Goal: Information Seeking & Learning: Stay updated

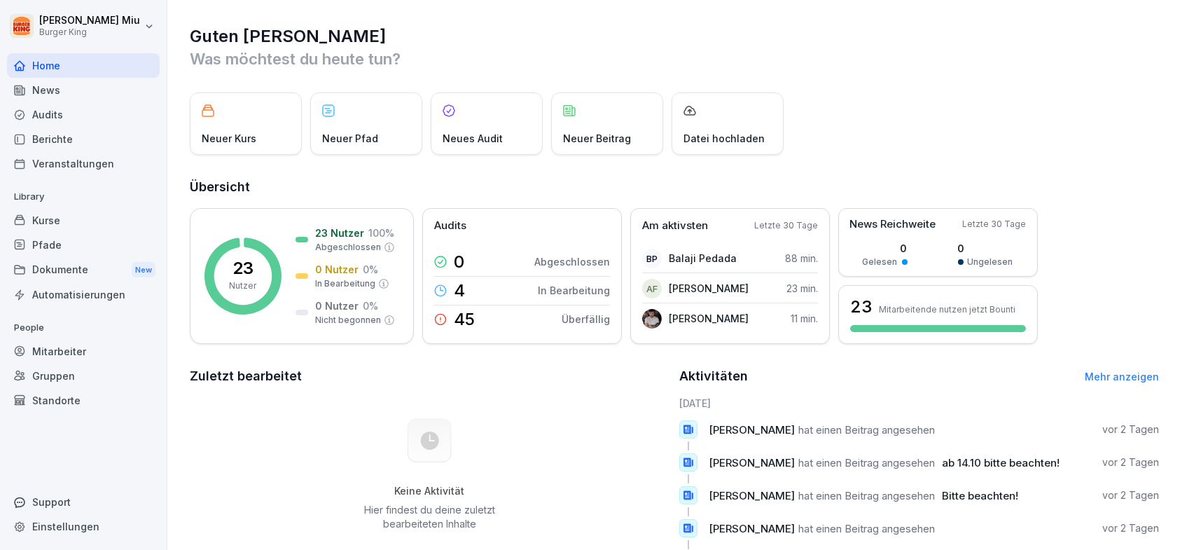
click at [65, 90] on div "News" at bounding box center [83, 90] width 153 height 25
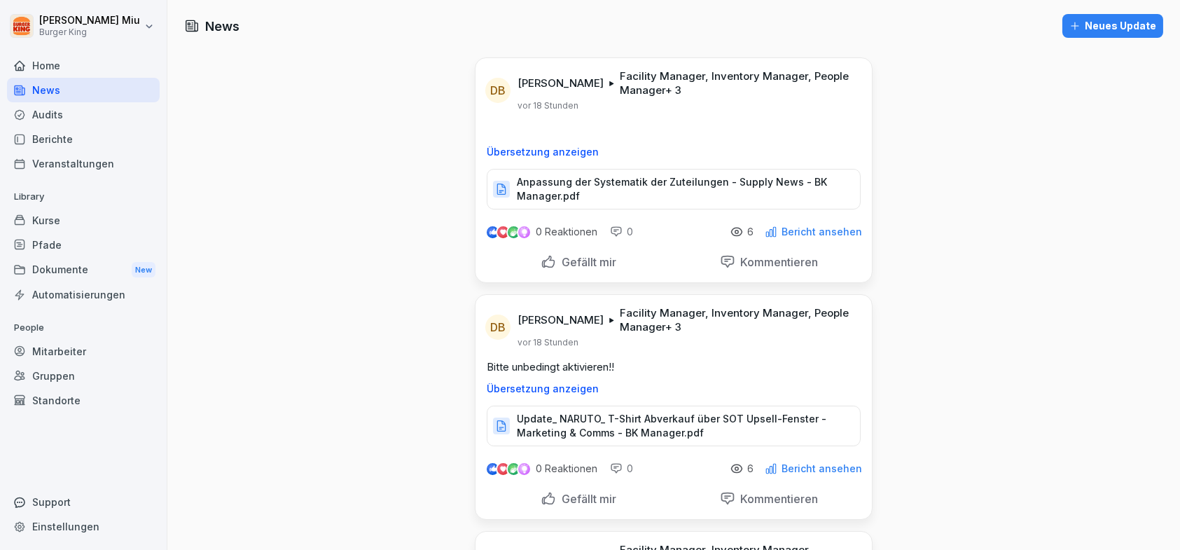
click at [668, 188] on p "Anpassung der Systematik der Zuteilungen - Supply News - BK Manager.pdf" at bounding box center [681, 189] width 329 height 28
drag, startPoint x: 540, startPoint y: 261, endPoint x: 546, endPoint y: 265, distance: 7.6
click at [546, 265] on div "Gefällt mir" at bounding box center [578, 261] width 76 height 15
click at [543, 263] on div at bounding box center [547, 261] width 15 height 15
click at [541, 261] on div "Gefällt mir" at bounding box center [578, 261] width 76 height 15
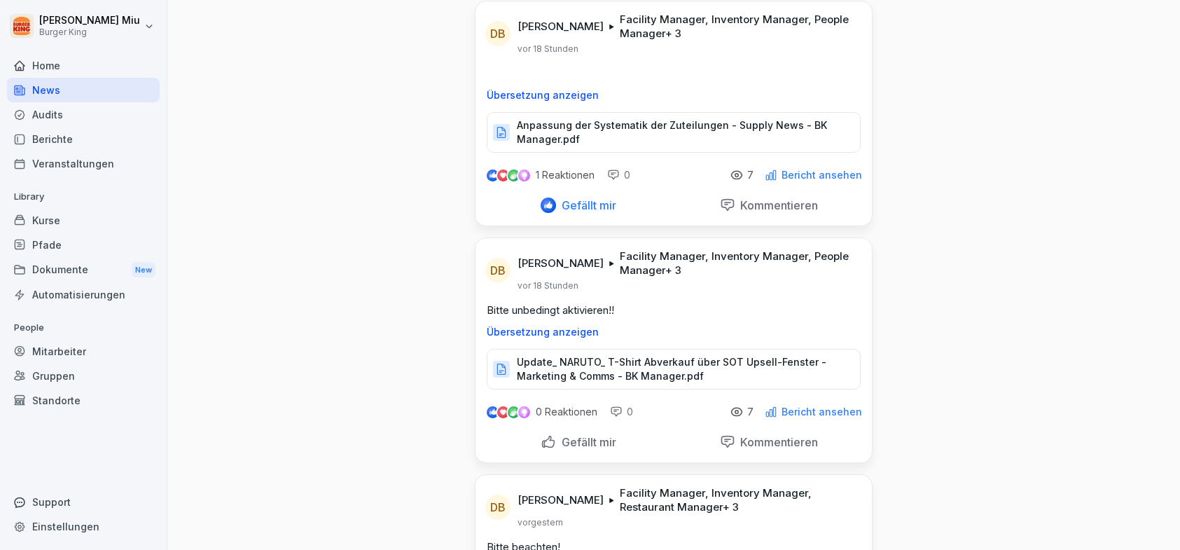
scroll to position [140, 0]
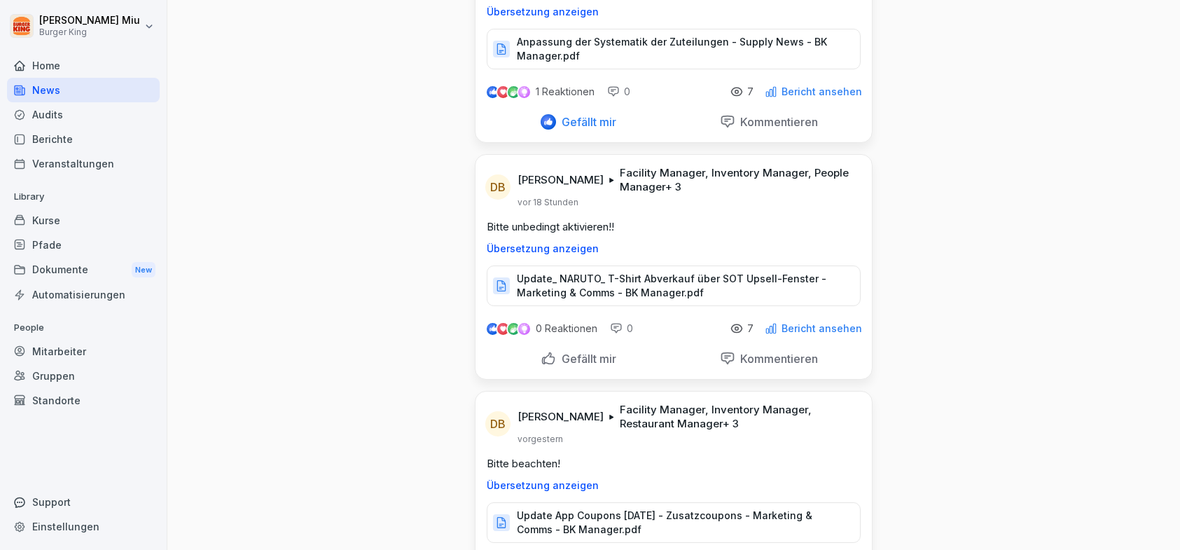
click at [577, 281] on p "Update_ NARUTO_ T-Shirt Abverkauf über SOT Upsell-Fenster - Marketing & Comms -…" at bounding box center [681, 286] width 329 height 28
click at [545, 360] on div "Gefällt mir" at bounding box center [578, 358] width 76 height 15
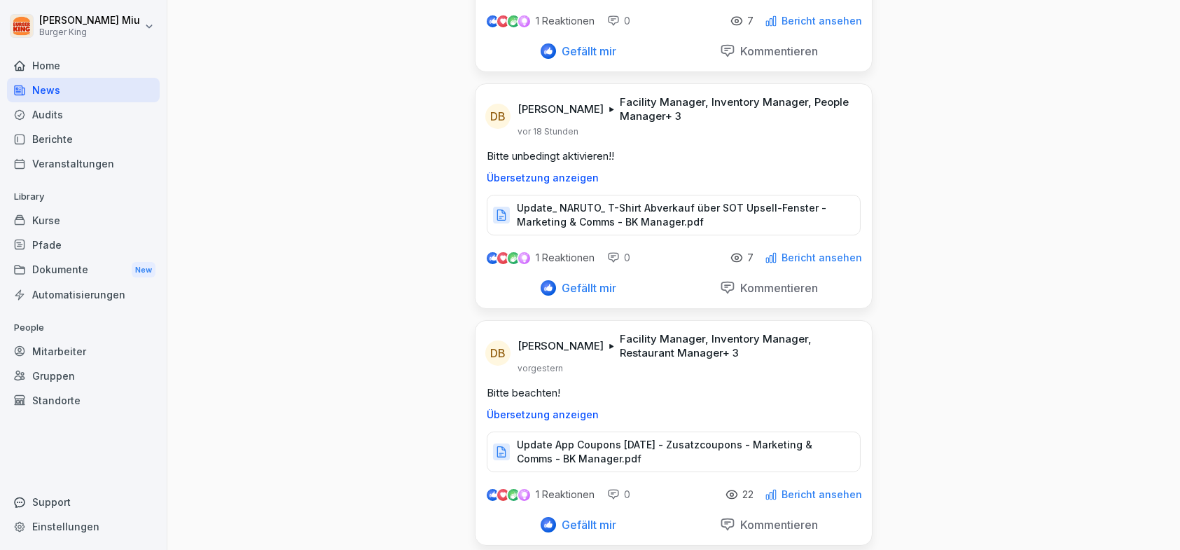
scroll to position [350, 0]
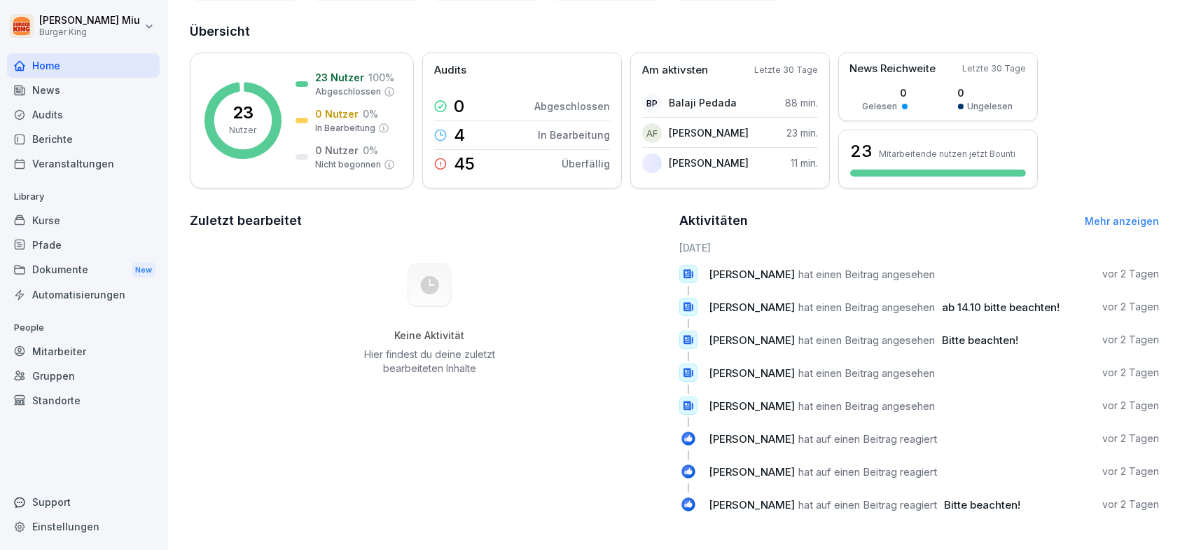
scroll to position [186, 0]
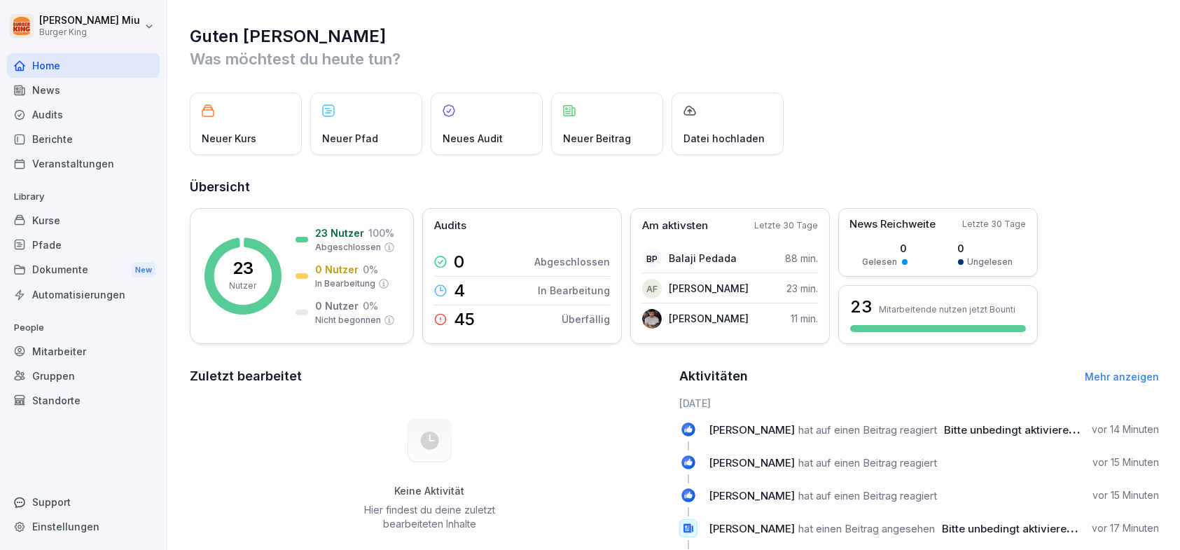
click at [50, 90] on div "News" at bounding box center [83, 90] width 153 height 25
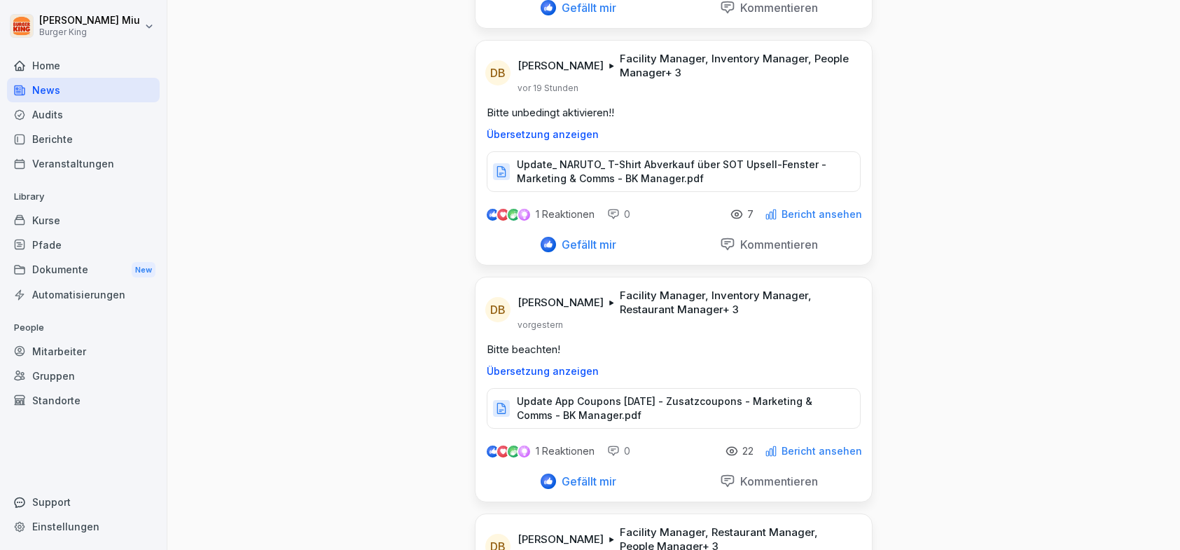
scroll to position [280, 0]
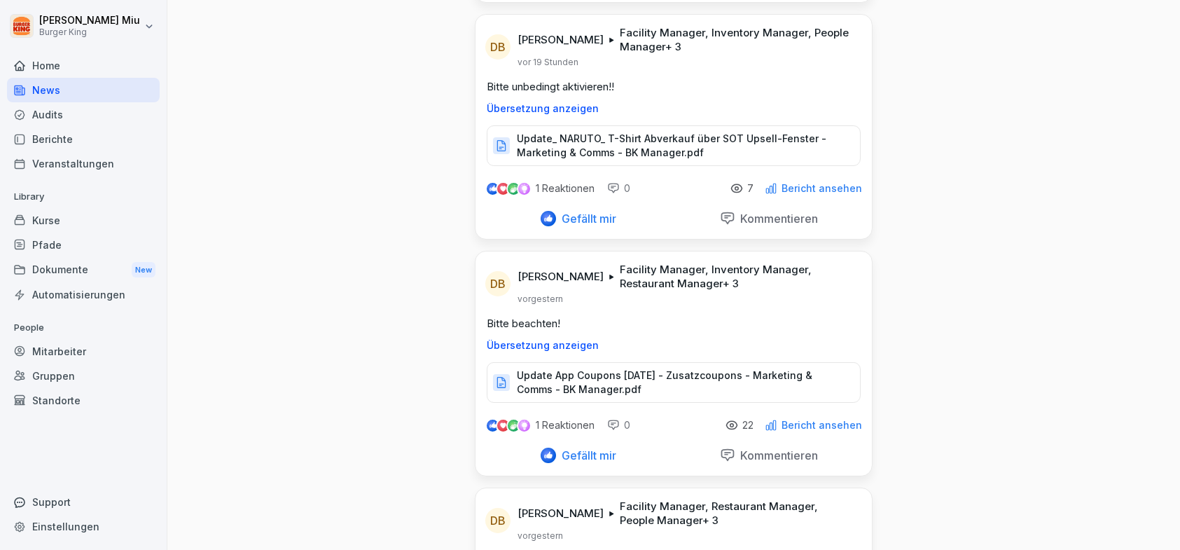
click at [600, 143] on p "Update_ NARUTO_ T-Shirt Abverkauf über SOT Upsell-Fenster - Marketing & Comms -…" at bounding box center [681, 146] width 329 height 28
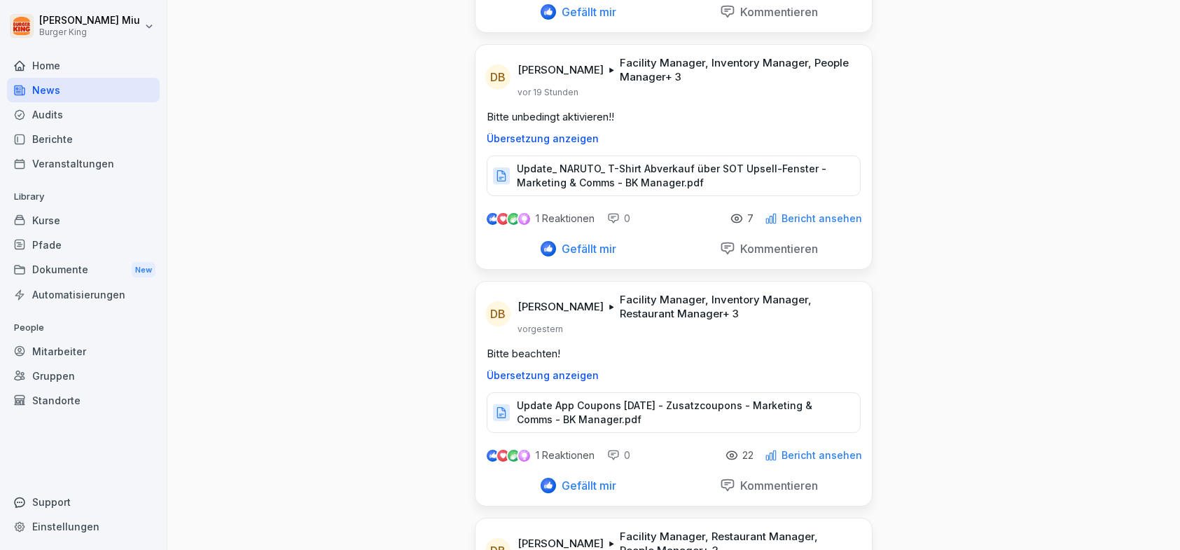
scroll to position [210, 0]
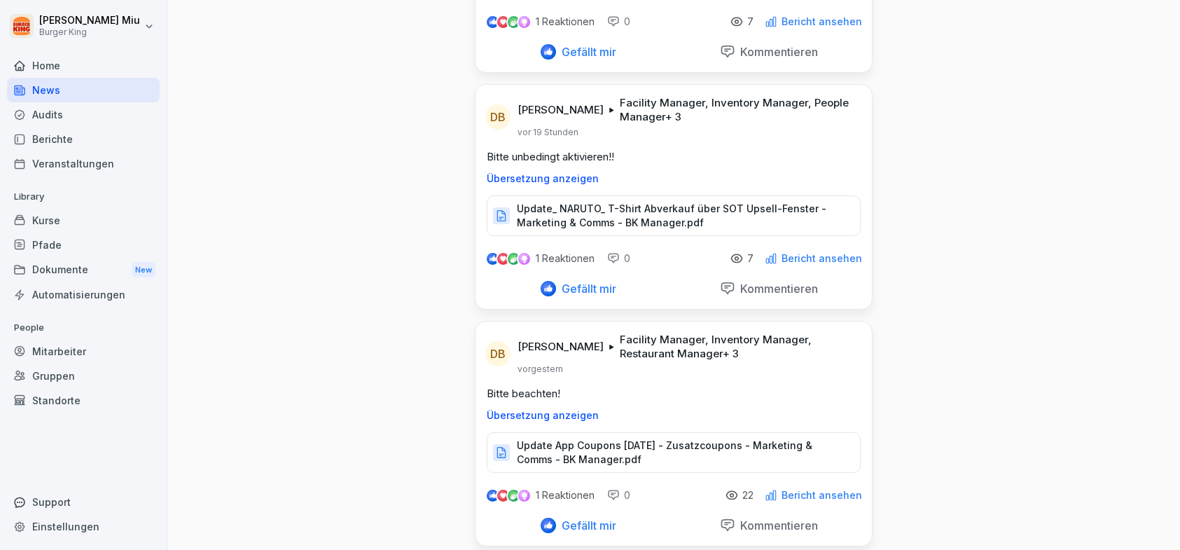
scroll to position [186, 0]
